Goal: Information Seeking & Learning: Compare options

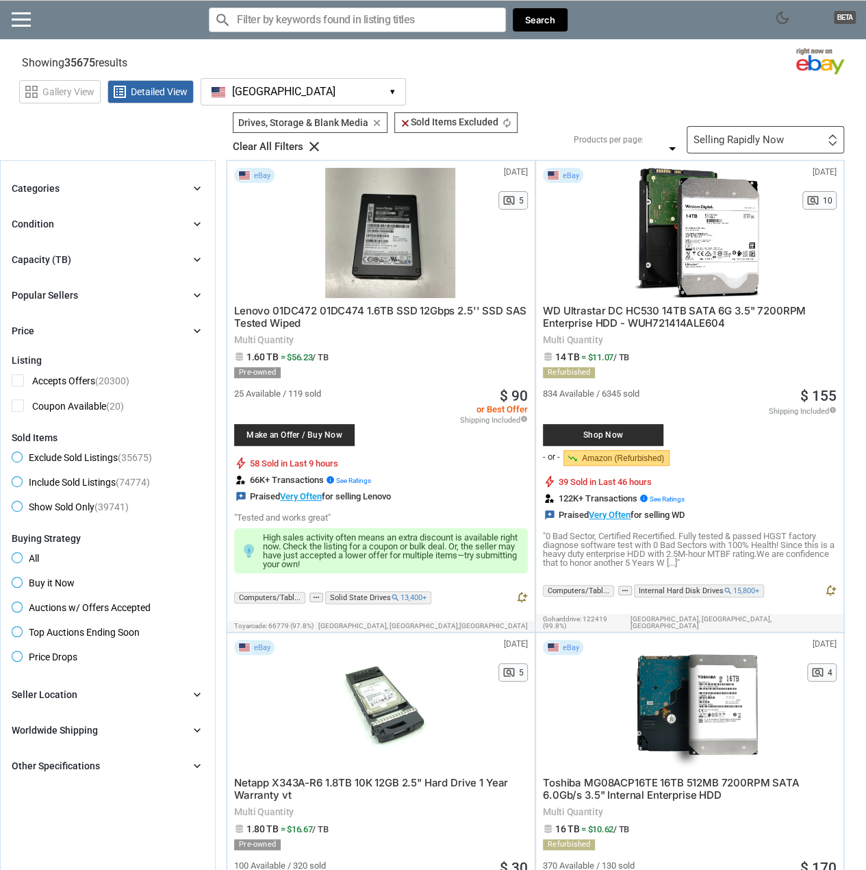
click at [66, 256] on div "Capacity (TB)" at bounding box center [42, 260] width 60 height 14
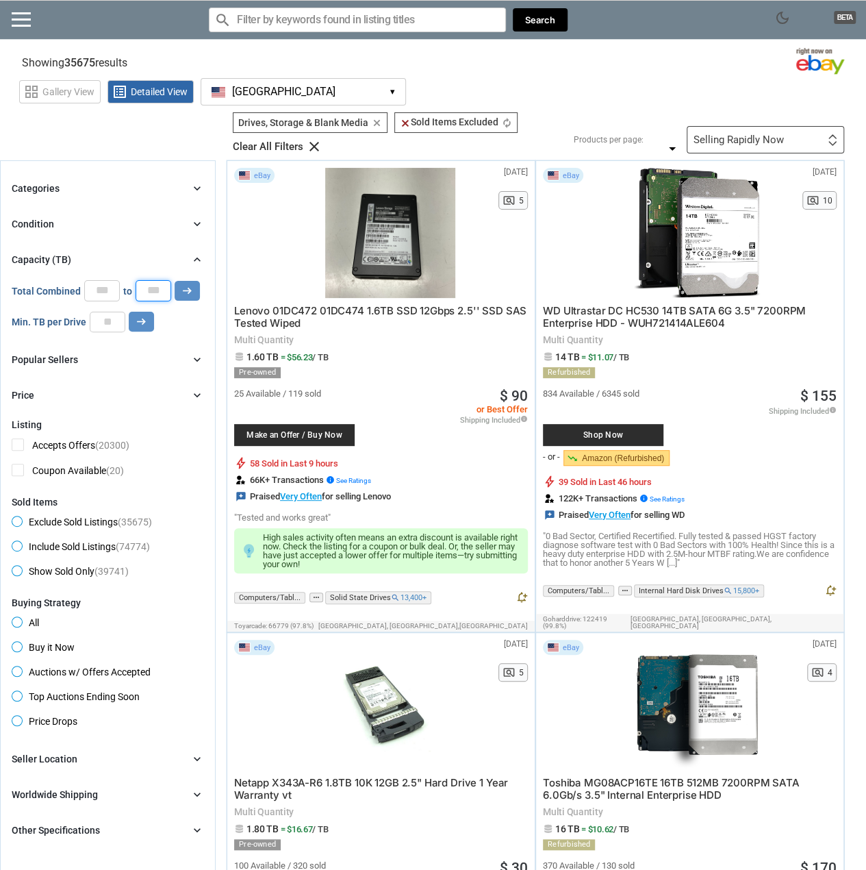
click at [164, 287] on input "*" at bounding box center [154, 290] width 36 height 21
click at [755, 140] on div "Selling Rapidly Now" at bounding box center [739, 140] width 90 height 10
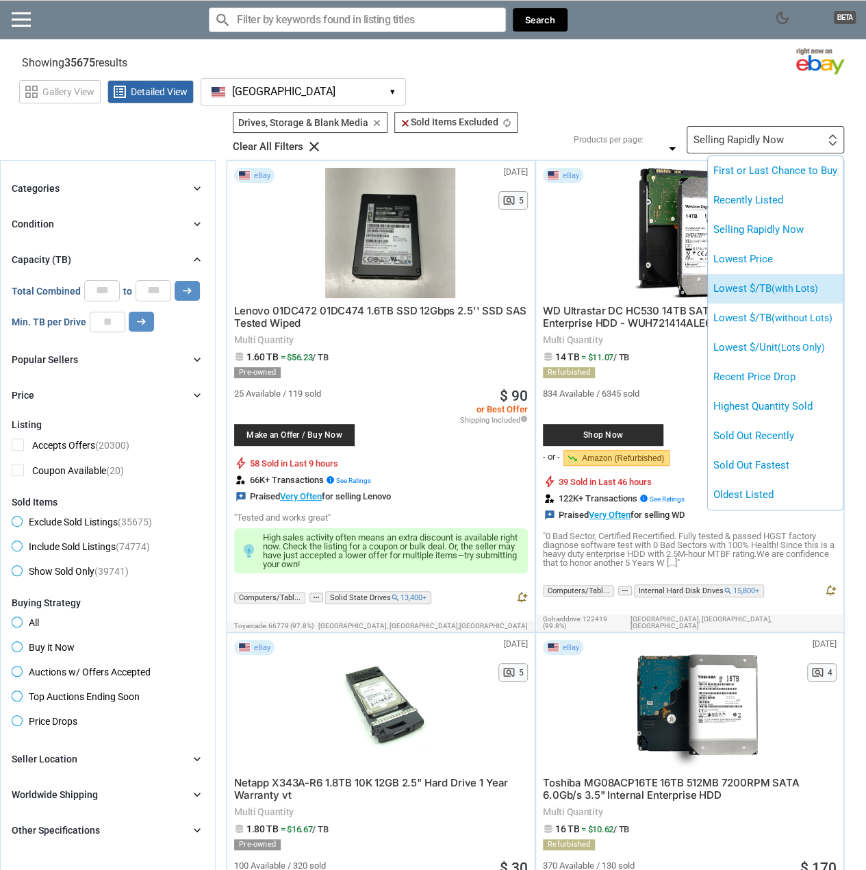
click at [777, 294] on li "Lowest $/TB (with Lots)" at bounding box center [775, 288] width 135 height 29
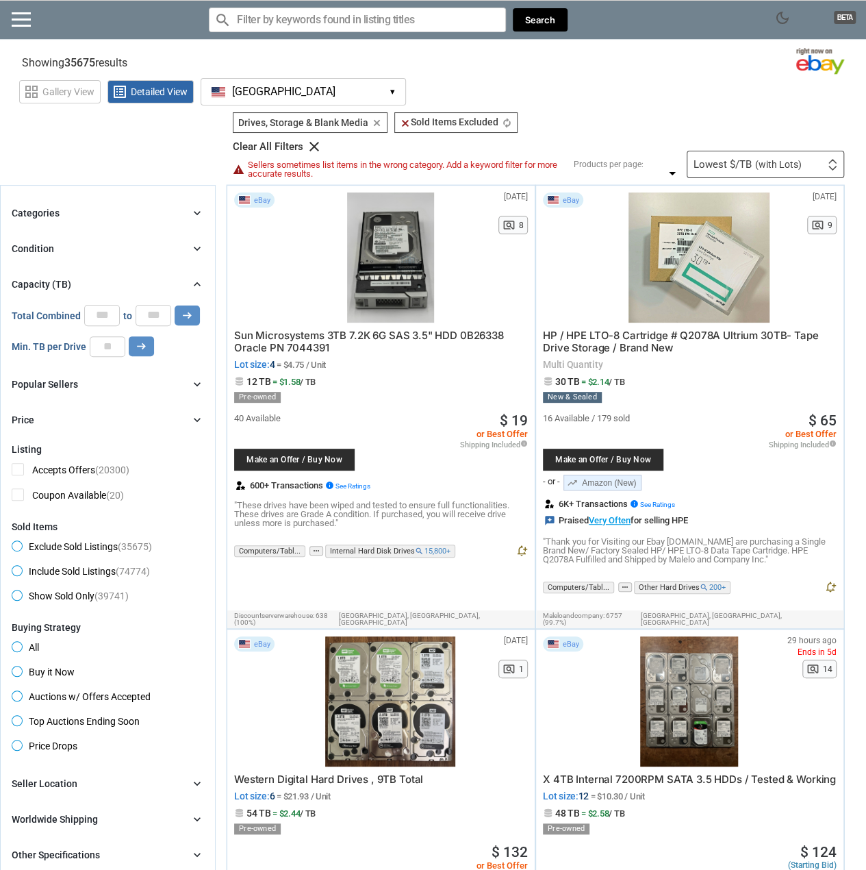
click at [106, 213] on div "Categories chevron_right" at bounding box center [108, 213] width 192 height 16
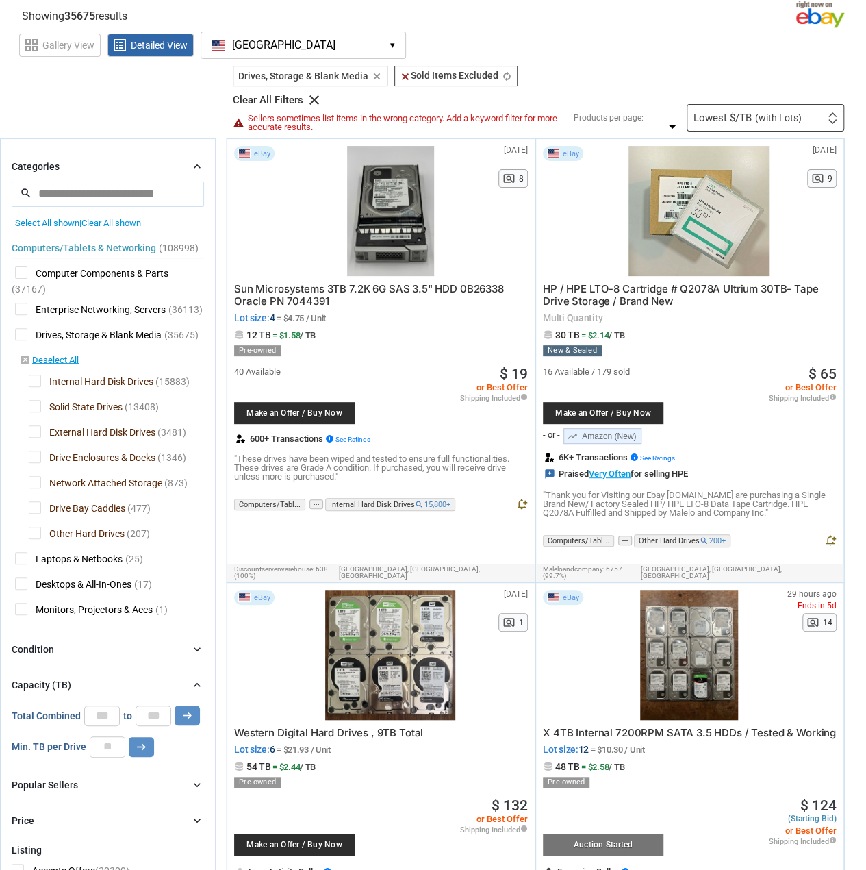
scroll to position [68, 0]
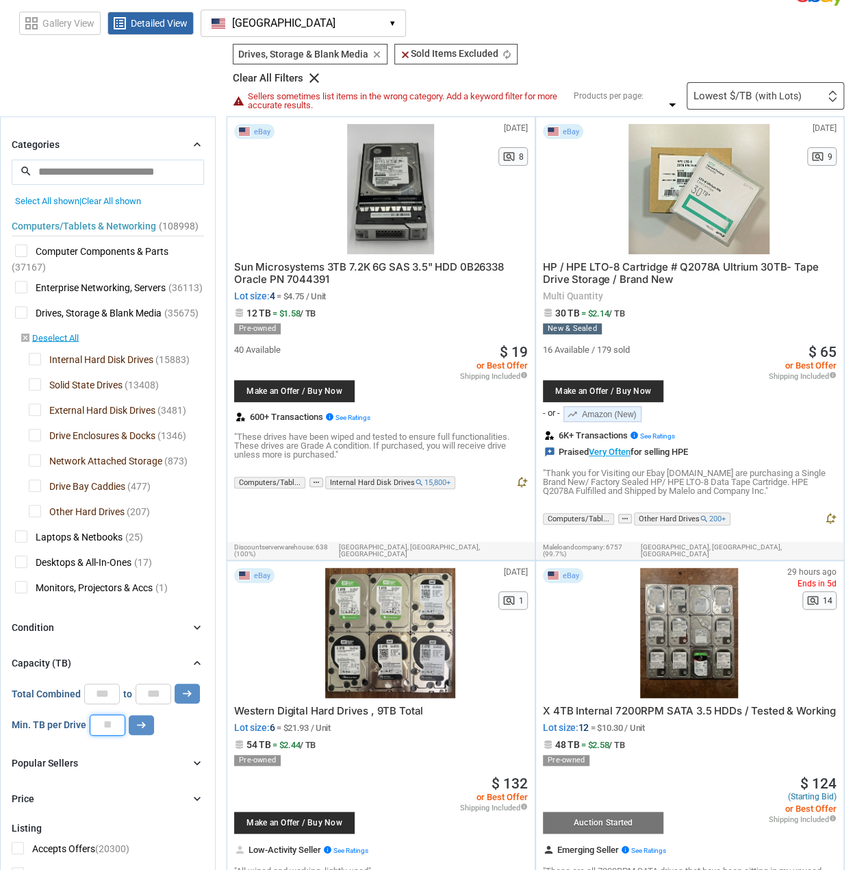
click at [108, 724] on input "number" at bounding box center [108, 724] width 36 height 21
type input "*"
click at [175, 683] on button "arrow_right_alt" at bounding box center [187, 693] width 25 height 20
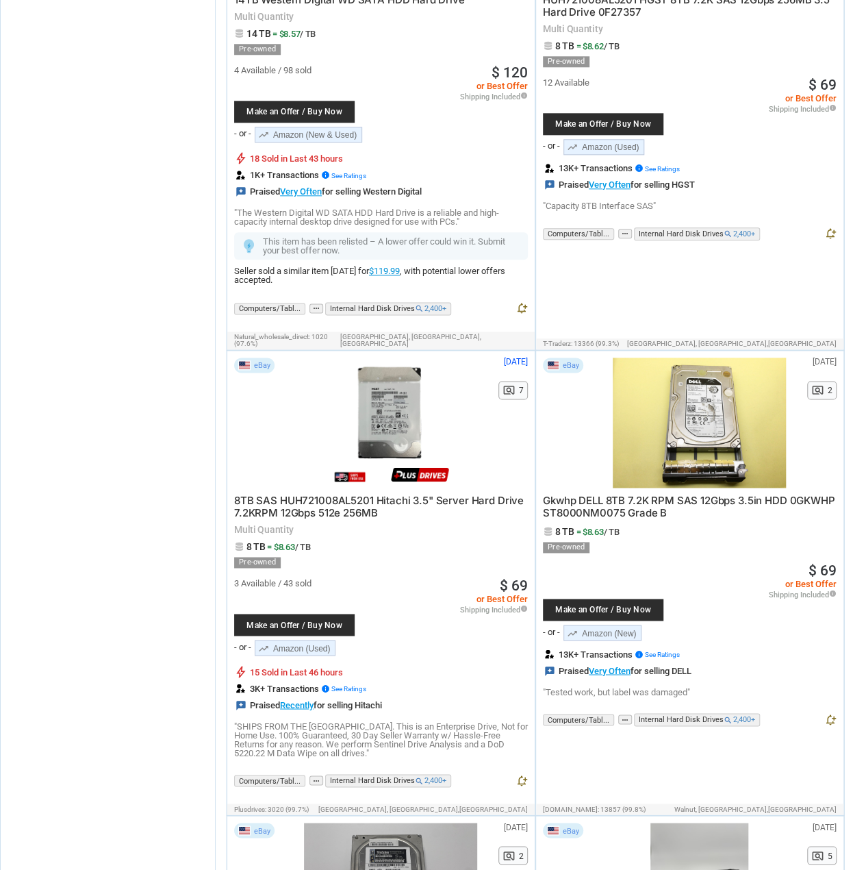
scroll to position [8492, 0]
